Goal: Navigation & Orientation: Understand site structure

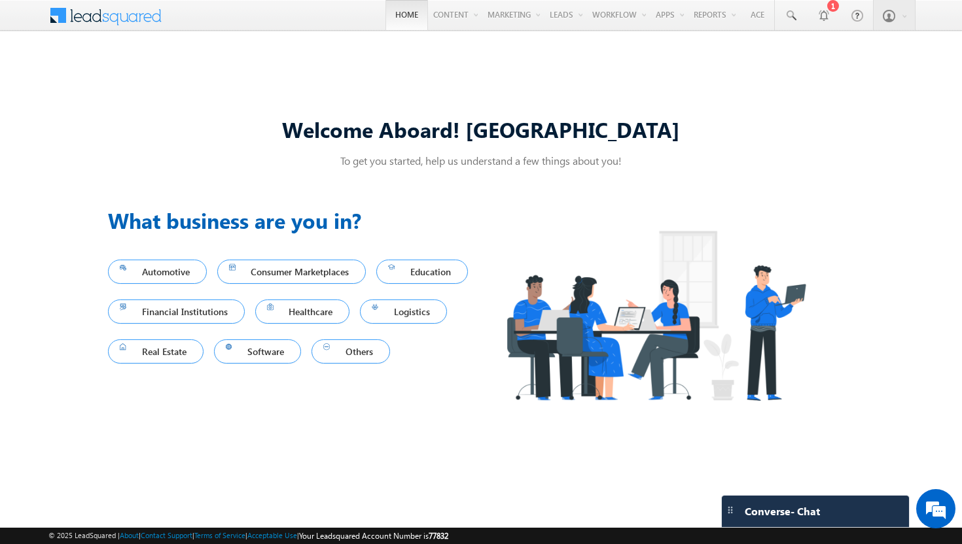
click at [393, 15] on link "Home" at bounding box center [406, 15] width 43 height 30
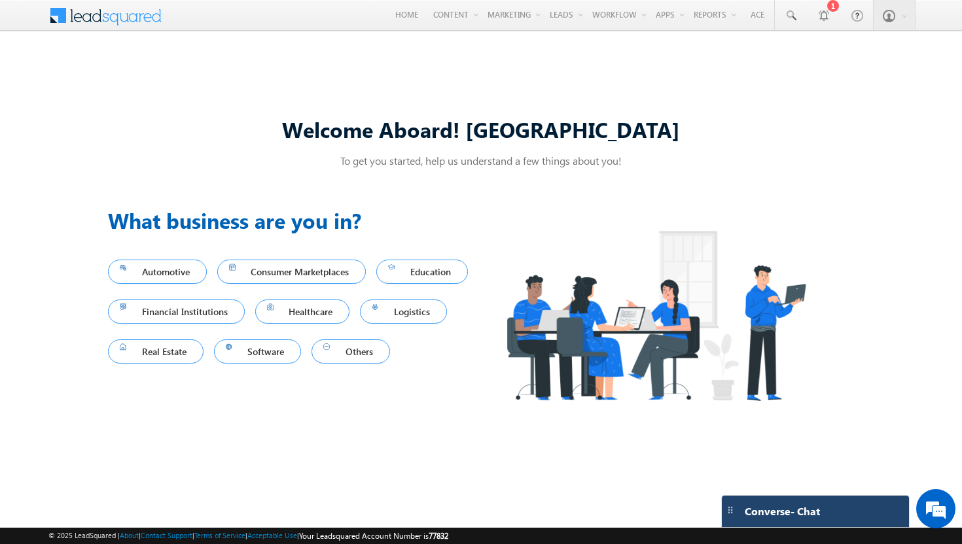
click at [811, 510] on span "Converse - Chat" at bounding box center [782, 512] width 75 height 12
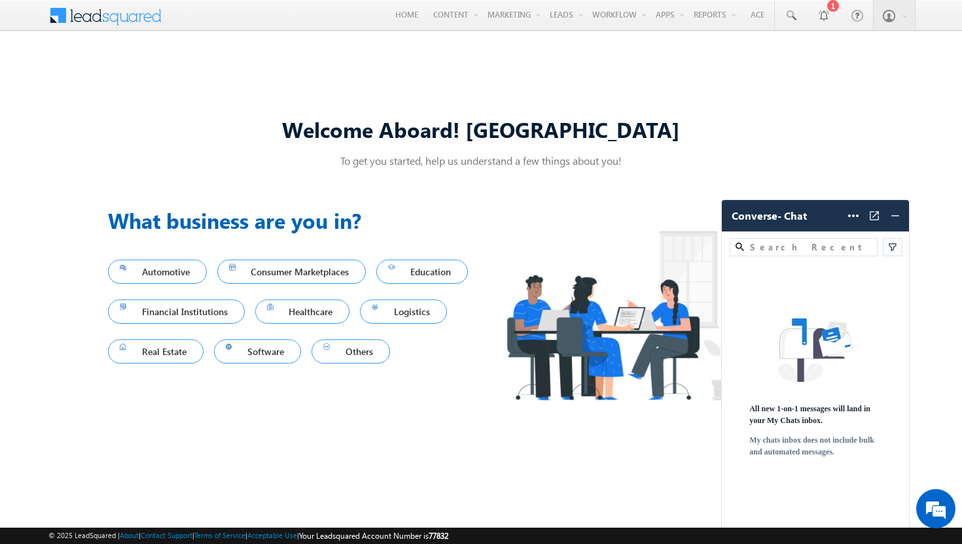
click at [735, 89] on div "Welcome Aboard! Bhavya To get you started, help us understand a few things abou…" at bounding box center [481, 272] width 962 height 457
click at [898, 217] on img at bounding box center [894, 215] width 13 height 13
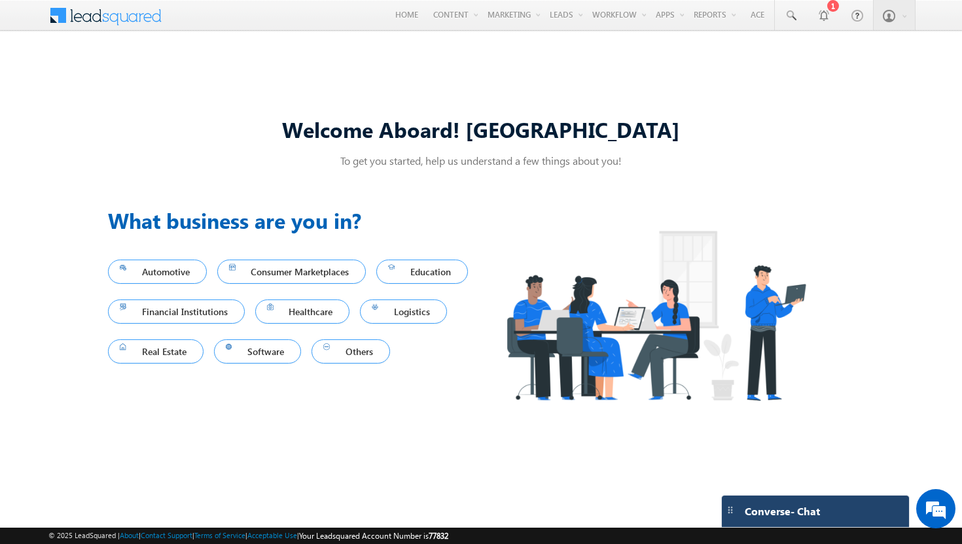
click at [633, 69] on div "Welcome Aboard! Bhavya To get you started, help us understand a few things abou…" at bounding box center [481, 272] width 962 height 457
click at [180, 216] on h3 "What business are you in?" at bounding box center [294, 220] width 373 height 31
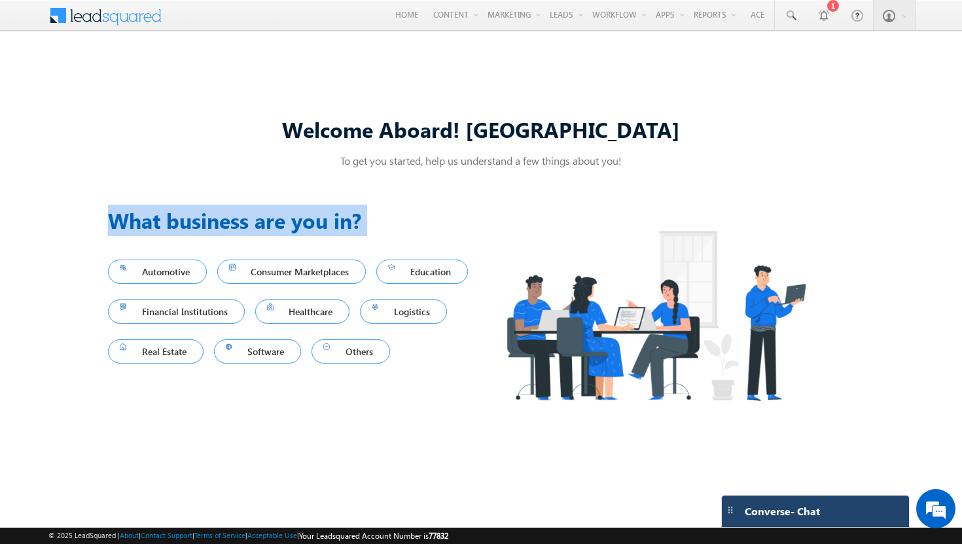
click at [180, 216] on h3 "What business are you in?" at bounding box center [294, 220] width 373 height 31
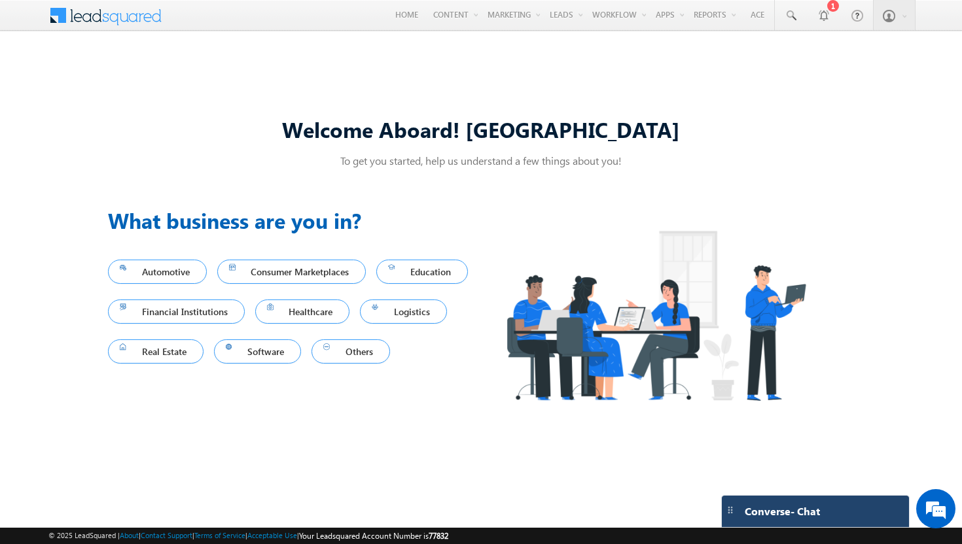
click at [168, 149] on div "Welcome Aboard! Bhavya" at bounding box center [481, 134] width 746 height 39
click at [432, 43] on link "Email Library" at bounding box center [481, 44] width 105 height 27
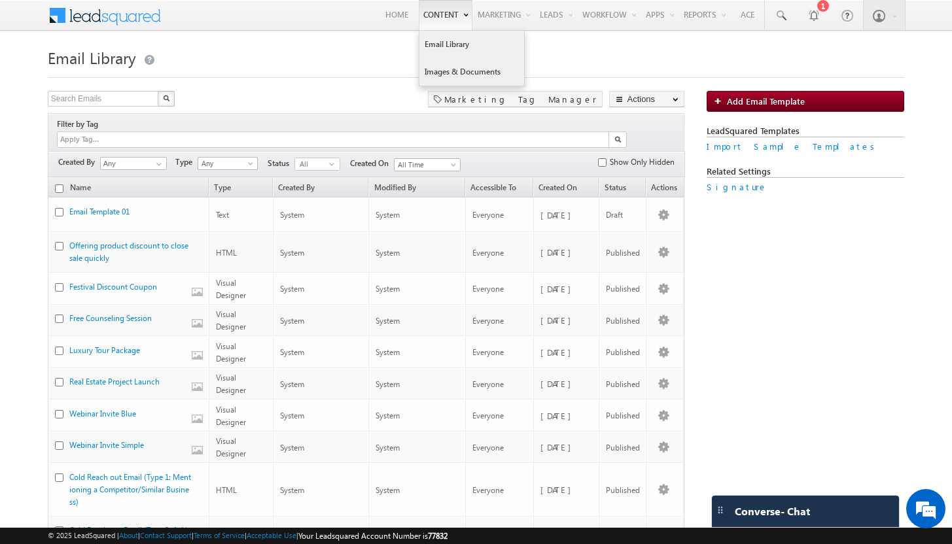
click at [430, 69] on link "Images & Documents" at bounding box center [471, 71] width 105 height 27
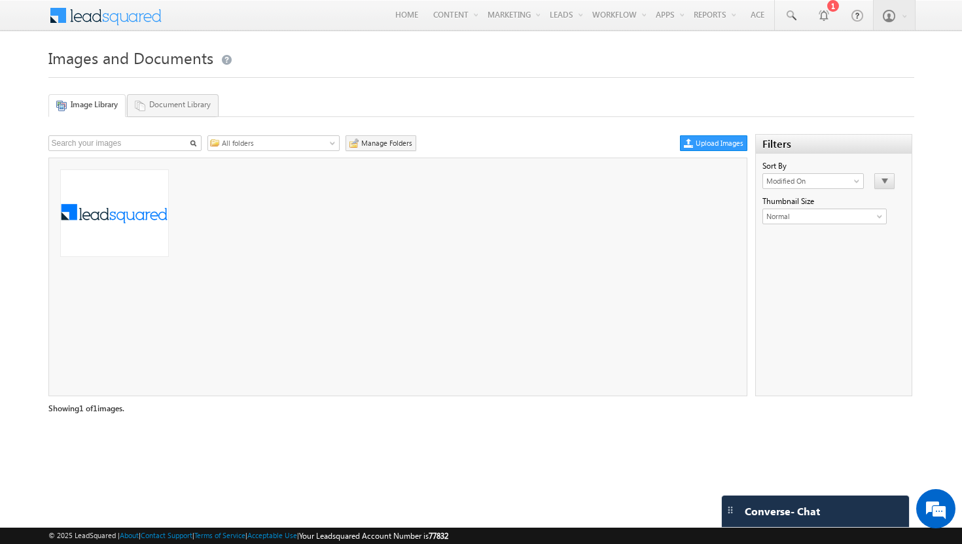
click at [203, 109] on link "Document Library" at bounding box center [173, 105] width 92 height 22
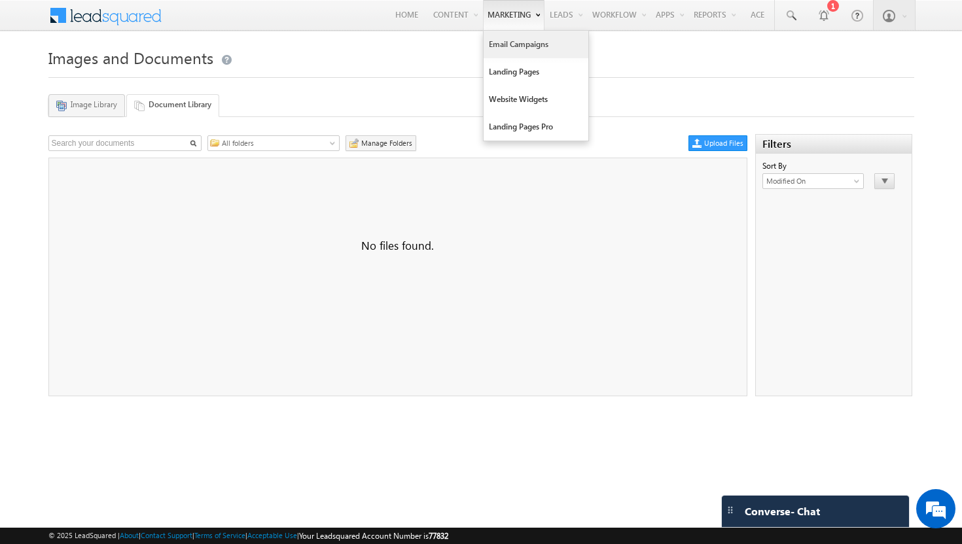
click at [505, 40] on link "Email Campaigns" at bounding box center [535, 44] width 105 height 27
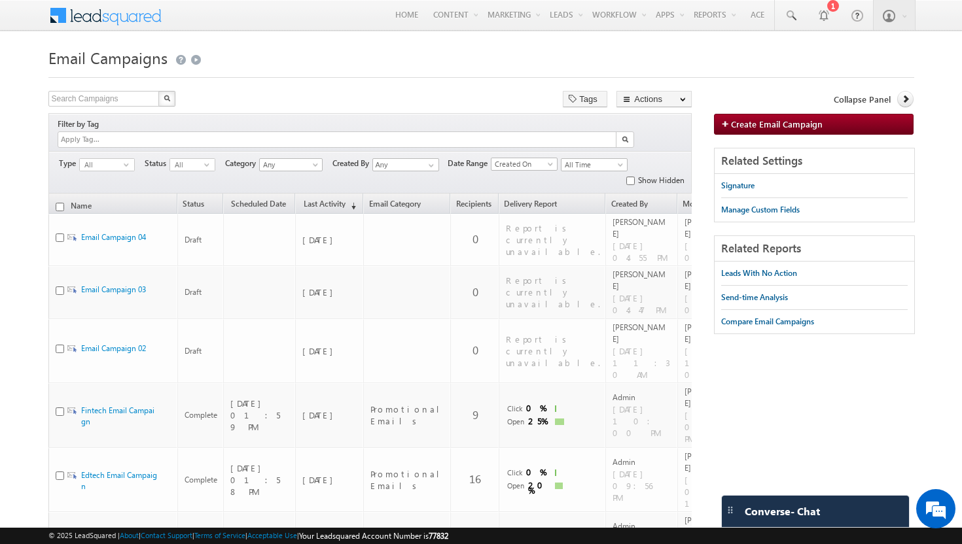
click at [126, 20] on span at bounding box center [114, 14] width 95 height 23
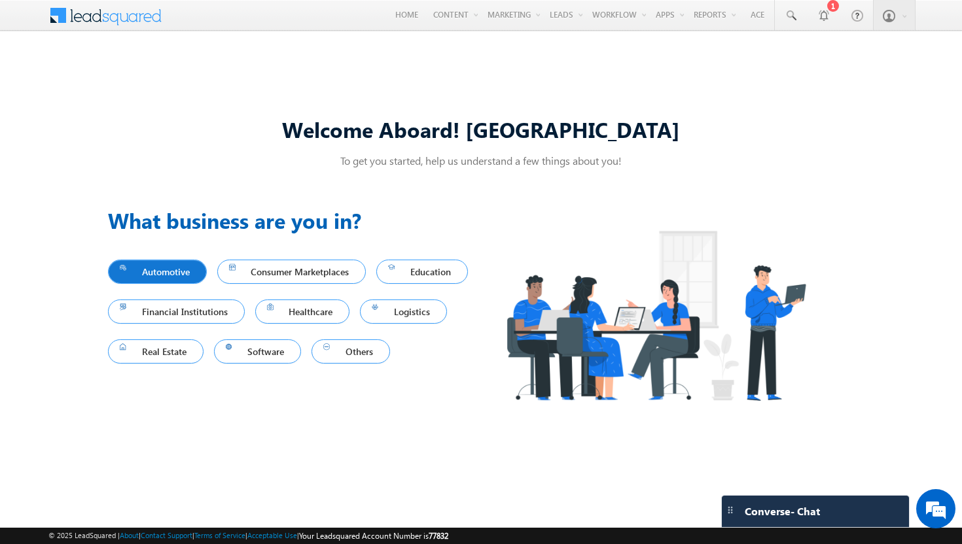
click at [168, 273] on span "Automotive" at bounding box center [157, 272] width 75 height 18
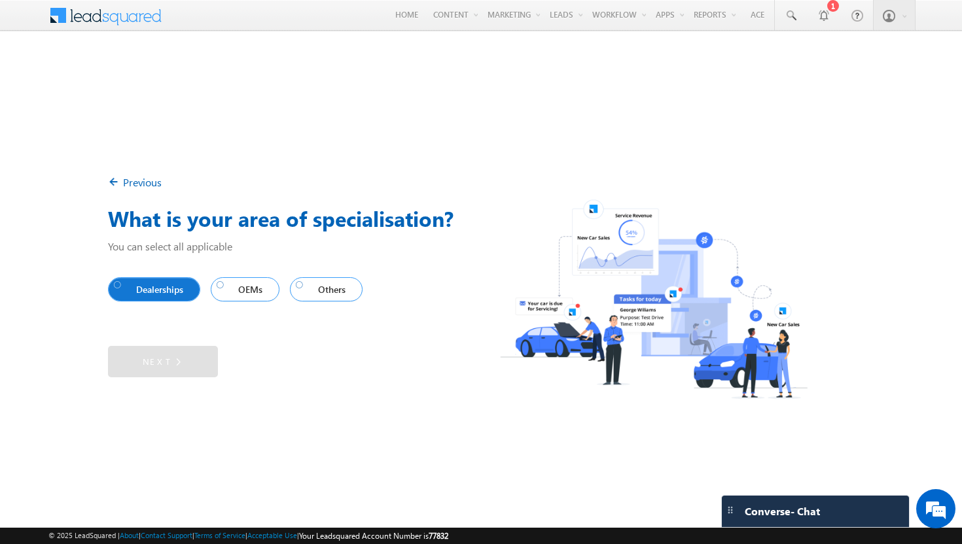
click at [154, 291] on span "Dealerships" at bounding box center [151, 290] width 75 height 18
click at [172, 366] on img at bounding box center [173, 361] width 12 height 14
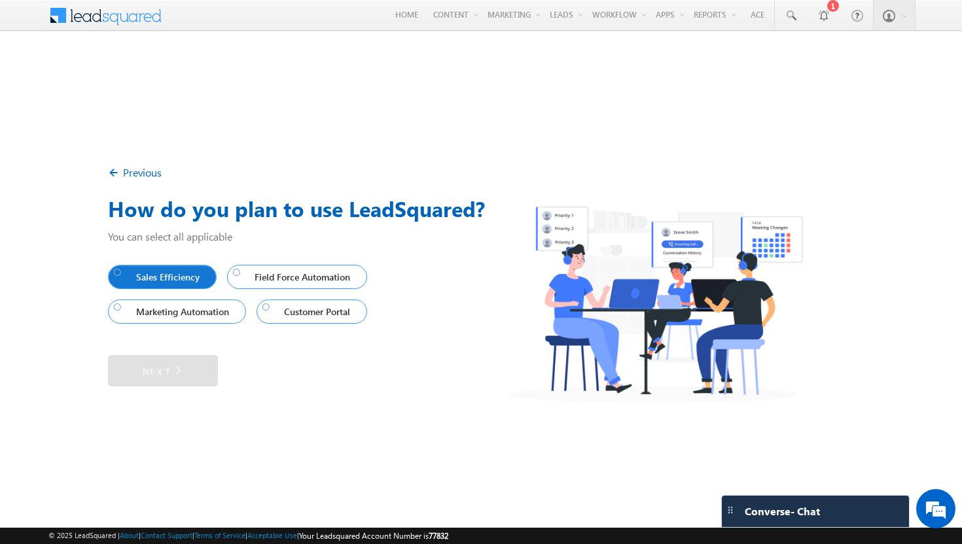
click at [165, 273] on span "Sales Efficiency" at bounding box center [159, 277] width 91 height 18
click at [166, 372] on link "Next" at bounding box center [163, 370] width 110 height 31
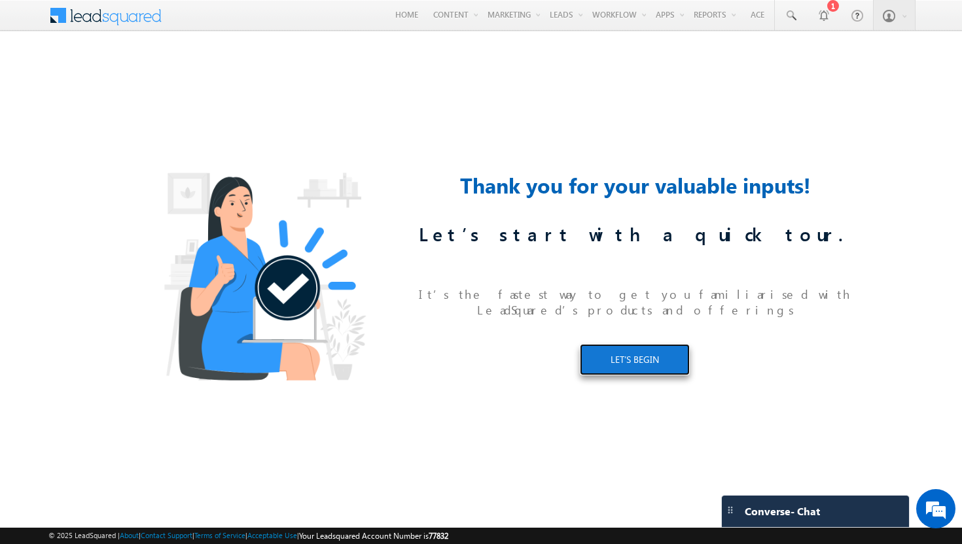
click at [591, 349] on link "LET’S BEGIN" at bounding box center [635, 359] width 110 height 31
click at [618, 351] on link "LET’S BEGIN" at bounding box center [635, 359] width 110 height 31
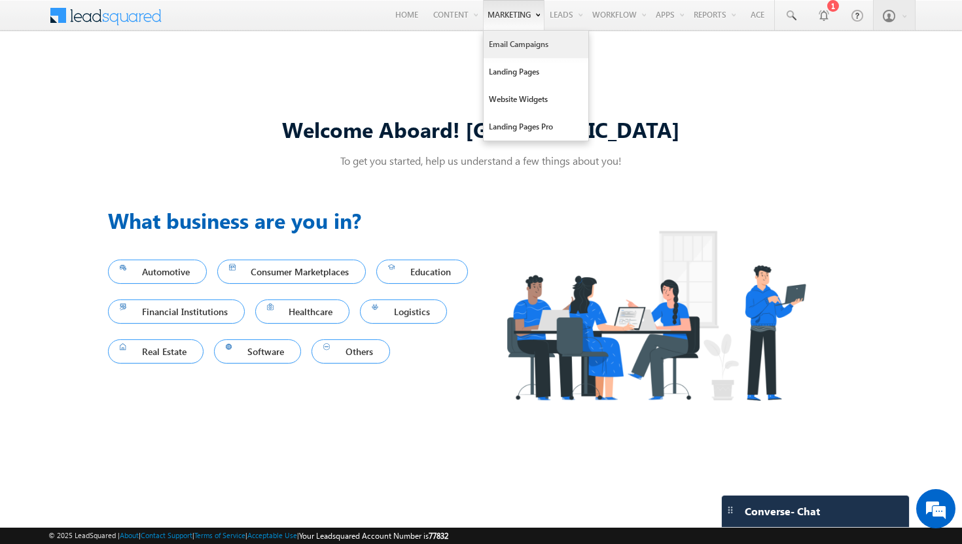
click at [500, 44] on link "Email Campaigns" at bounding box center [535, 44] width 105 height 27
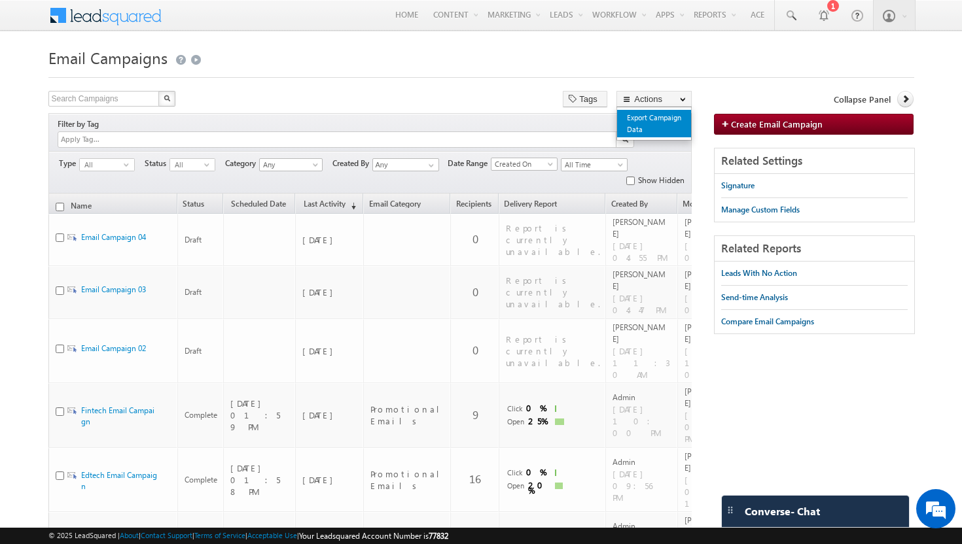
click at [656, 127] on link "Export Campaign Data" at bounding box center [654, 123] width 74 height 27
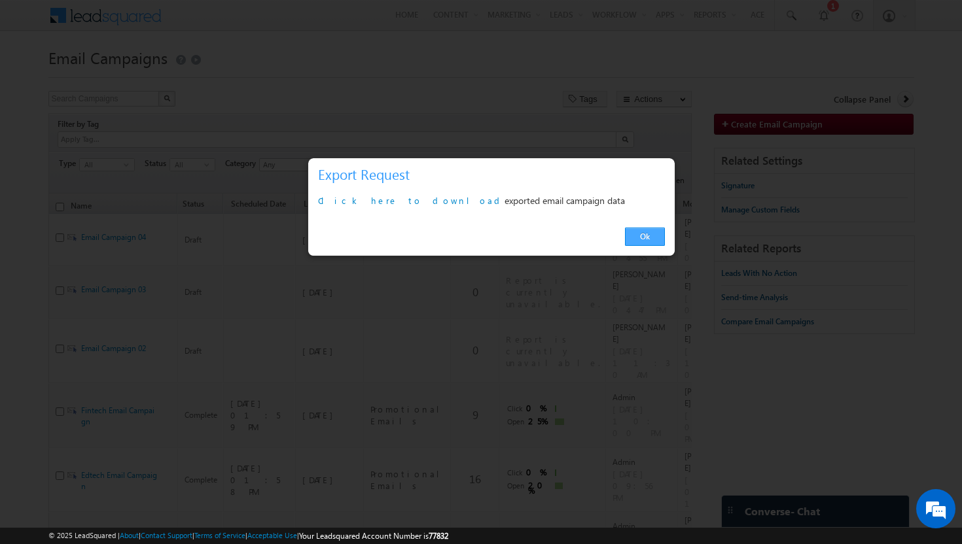
click at [640, 235] on link "Ok" at bounding box center [645, 237] width 40 height 18
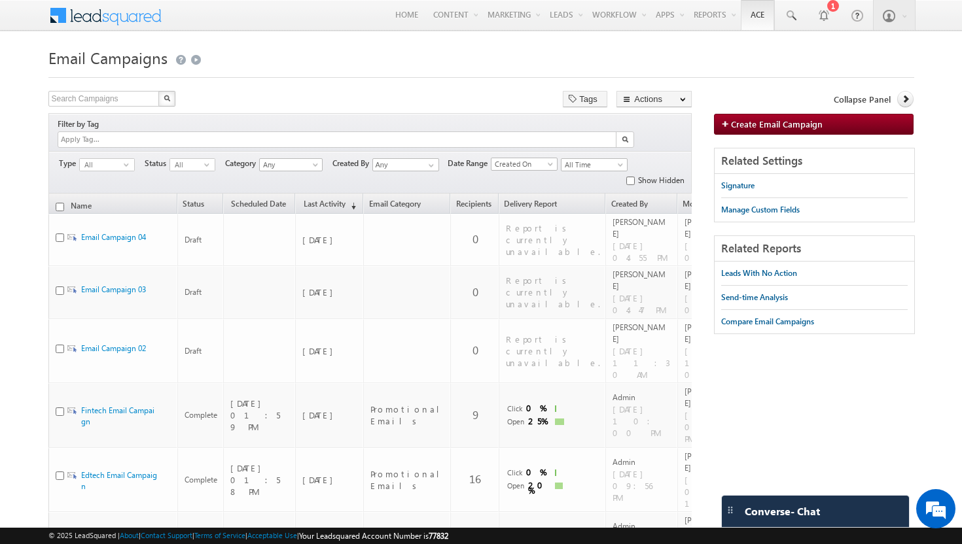
click at [756, 16] on link "Ace" at bounding box center [757, 15] width 33 height 30
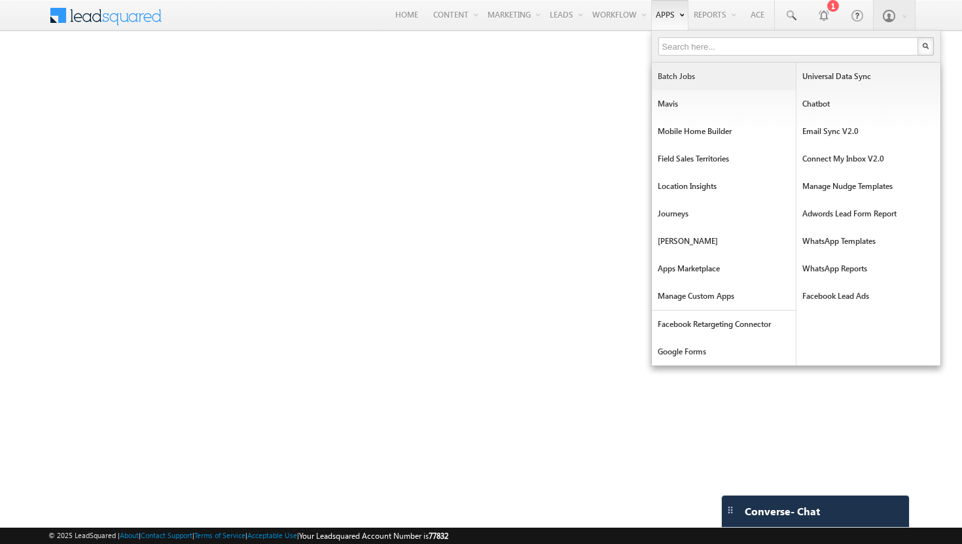
click at [678, 77] on link "Batch Jobs" at bounding box center [724, 76] width 144 height 27
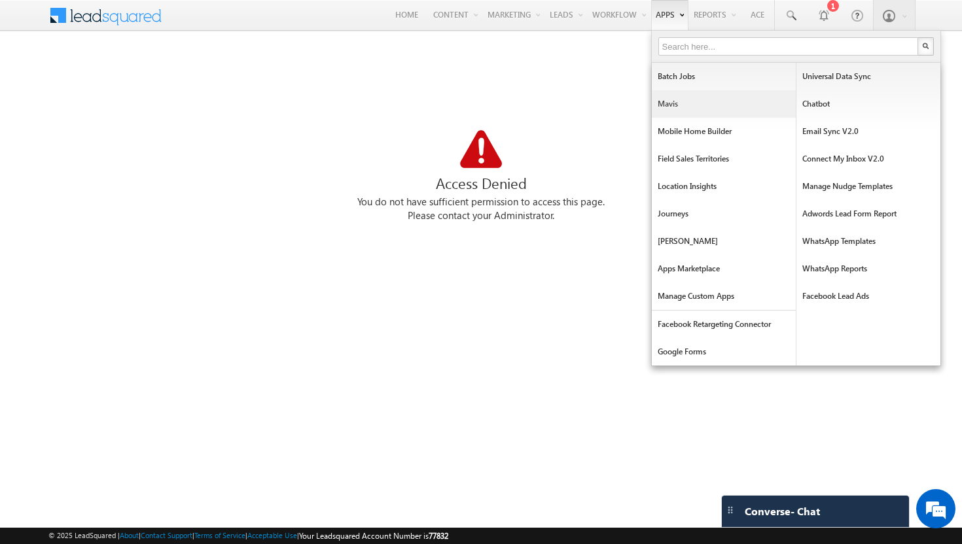
click at [663, 104] on link "Mavis" at bounding box center [724, 103] width 144 height 27
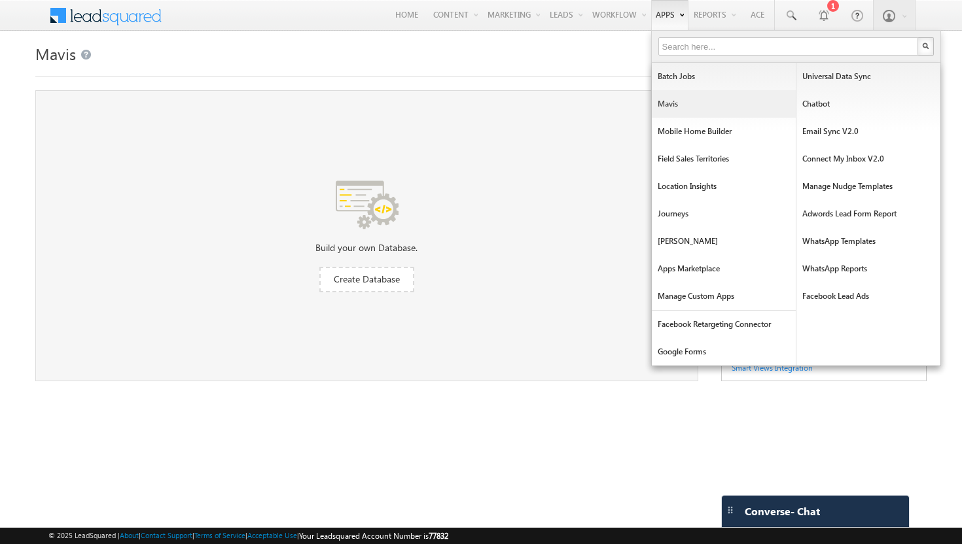
click at [665, 101] on link "Mavis" at bounding box center [724, 103] width 144 height 27
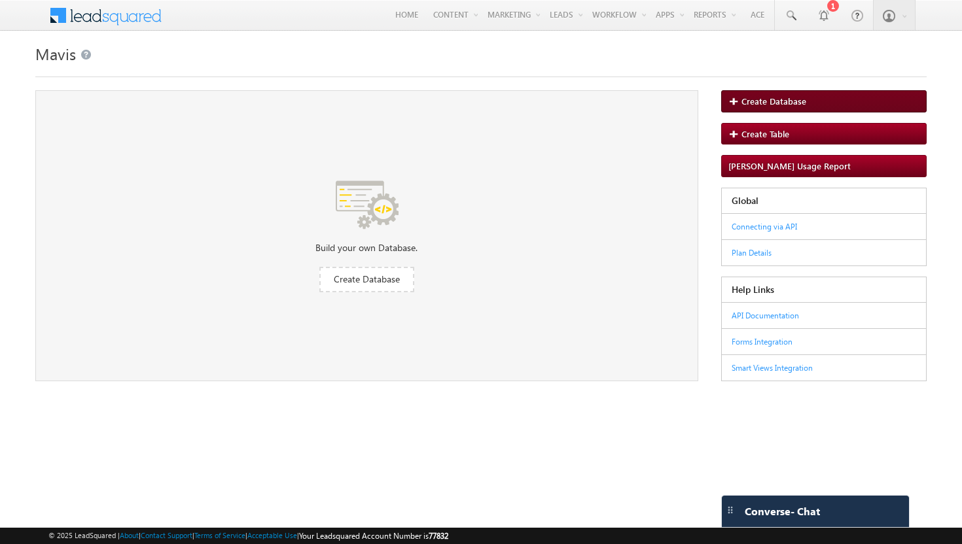
click at [758, 105] on span "Create Database" at bounding box center [773, 101] width 65 height 11
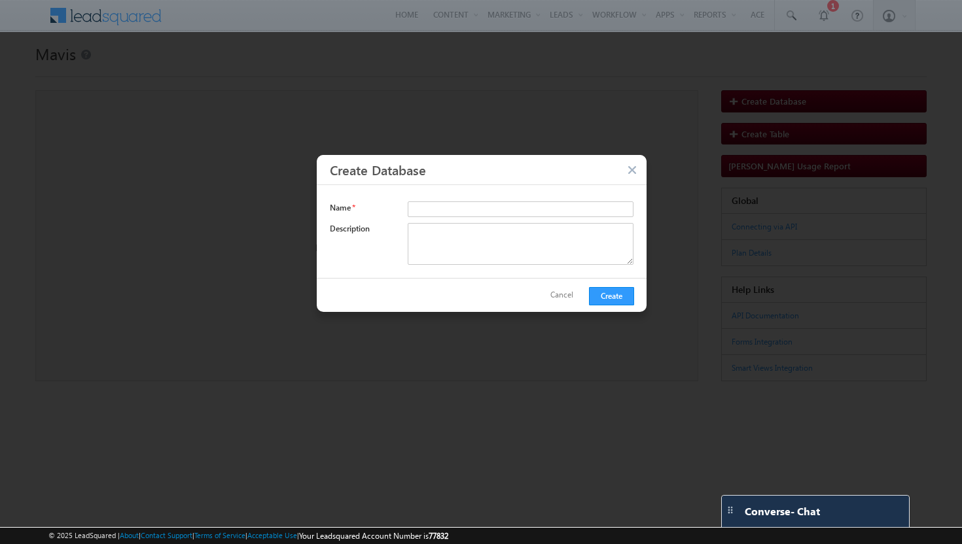
click at [630, 171] on button "button" at bounding box center [633, 171] width 13 height 12
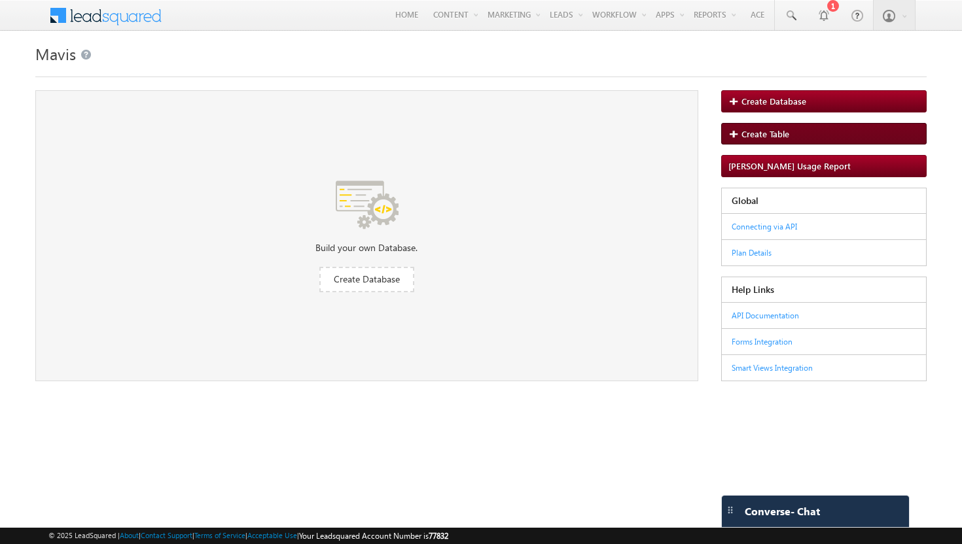
click at [771, 135] on span "Create Table" at bounding box center [765, 133] width 48 height 11
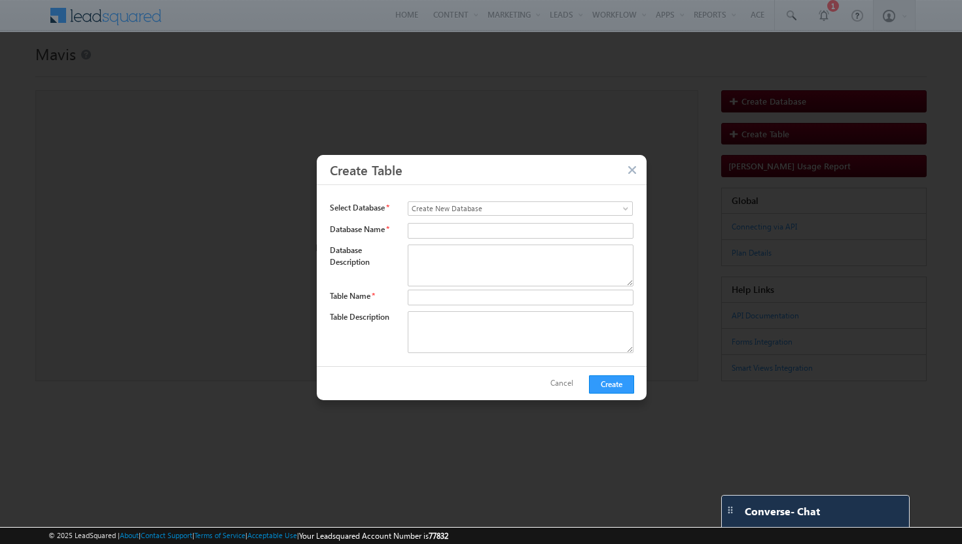
click at [633, 171] on button "button" at bounding box center [633, 171] width 13 height 12
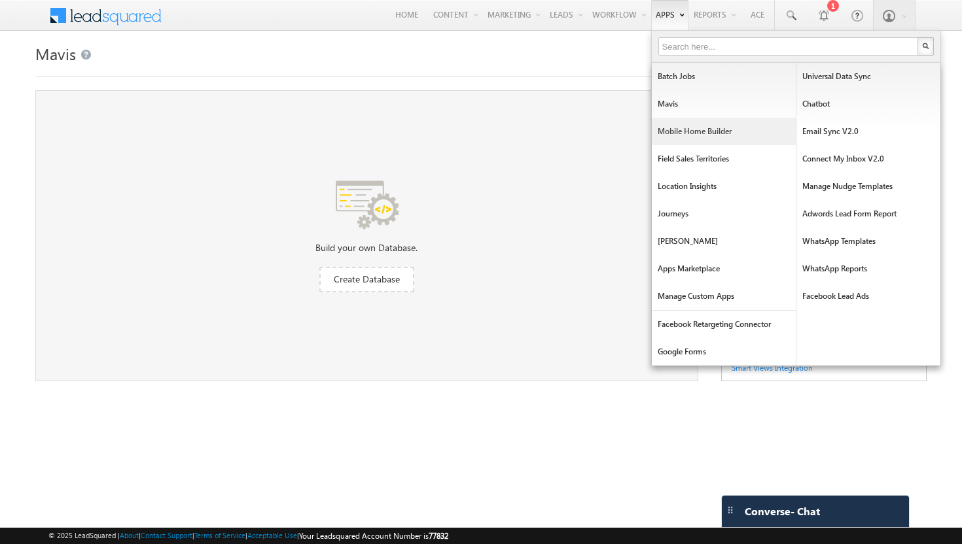
click at [676, 129] on link "Mobile Home Builder" at bounding box center [724, 131] width 144 height 27
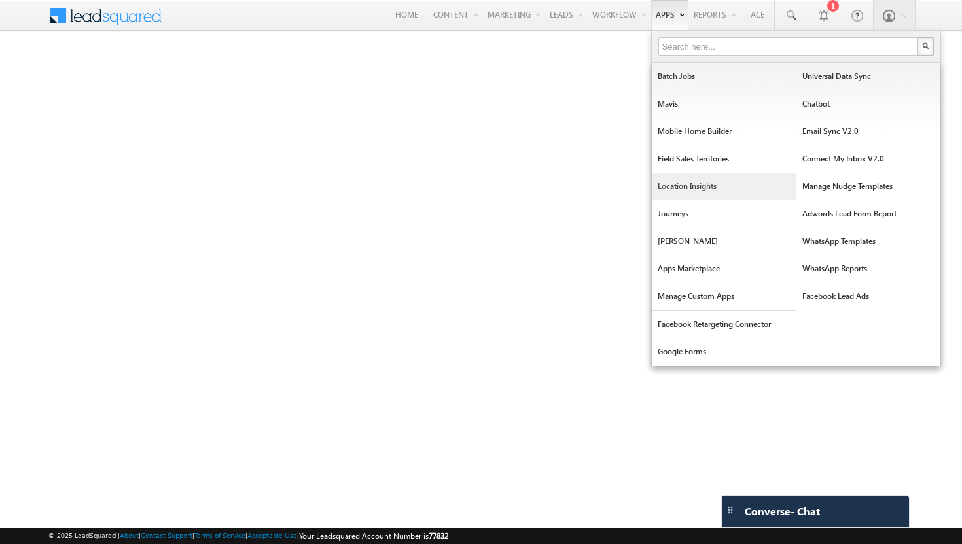
click at [675, 188] on link "Location Insights" at bounding box center [724, 186] width 144 height 27
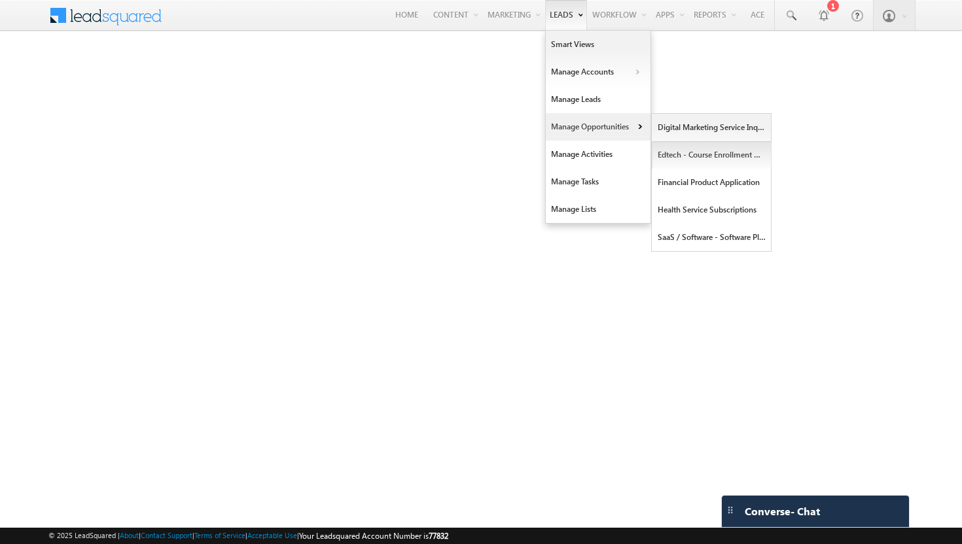
click at [663, 156] on link "Edtech - Course Enrollment Opportunity" at bounding box center [712, 154] width 120 height 27
